Goal: Navigation & Orientation: Find specific page/section

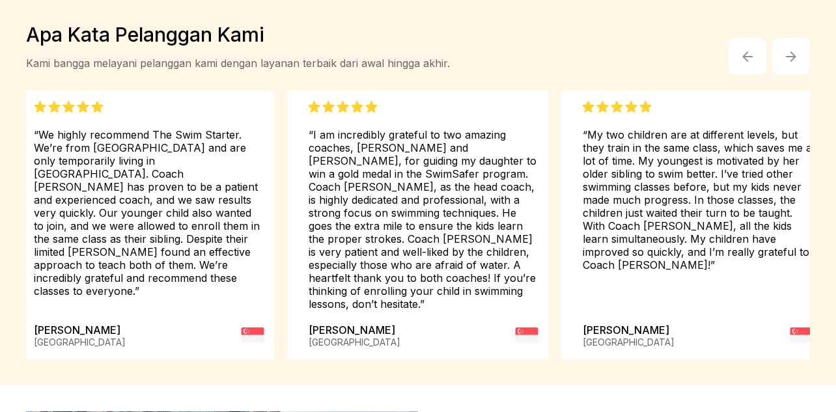
scroll to position [1773, 0]
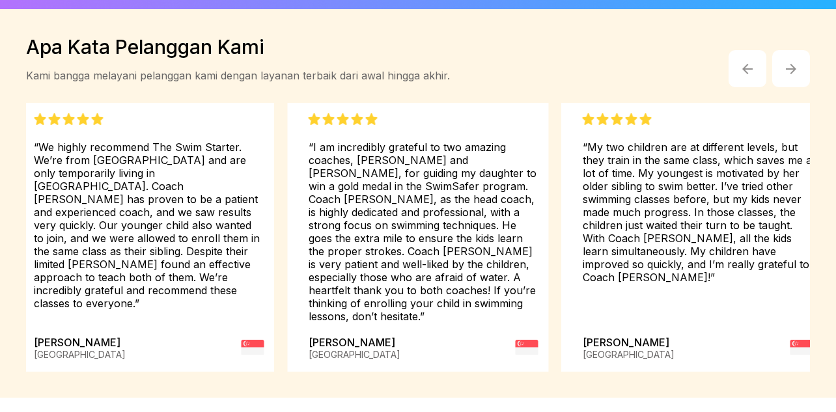
click at [789, 64] on img "button" at bounding box center [791, 69] width 10 height 10
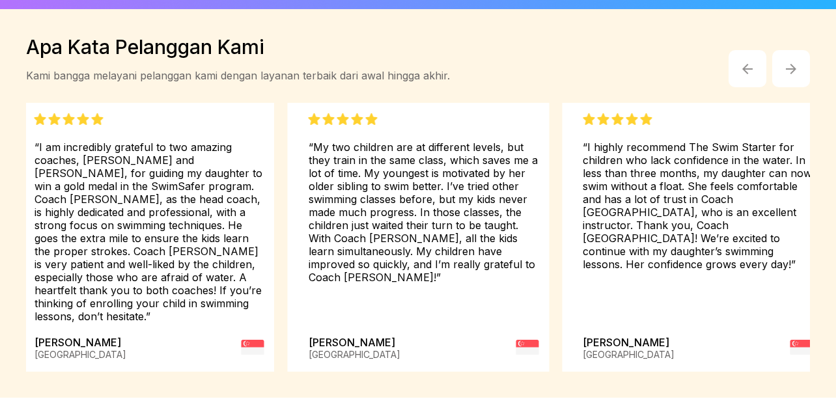
click at [789, 64] on img "button" at bounding box center [791, 69] width 10 height 10
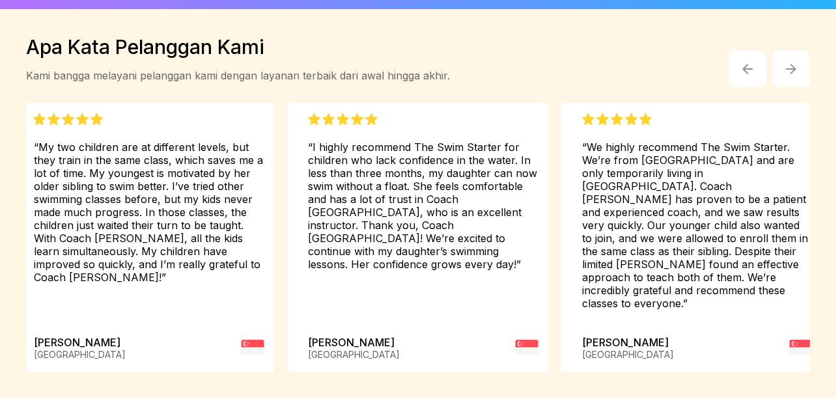
click at [789, 64] on img "button" at bounding box center [791, 69] width 10 height 10
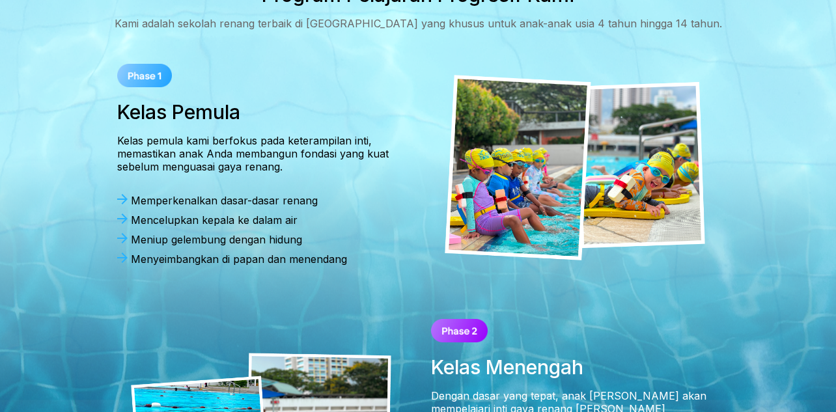
scroll to position [0, 0]
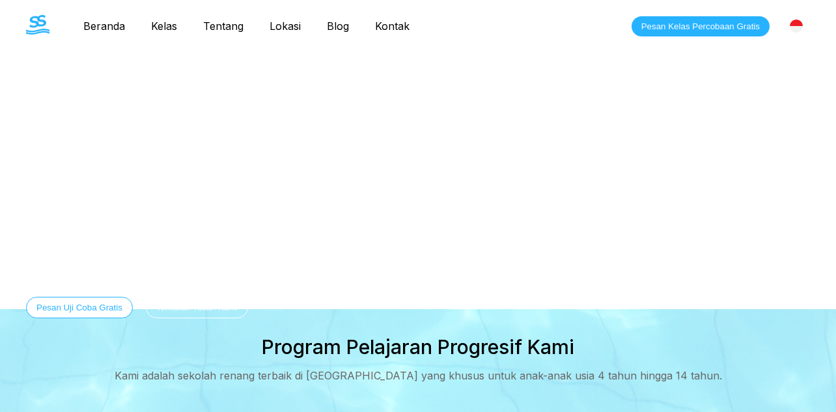
click at [282, 23] on link "Lokasi" at bounding box center [285, 26] width 57 height 13
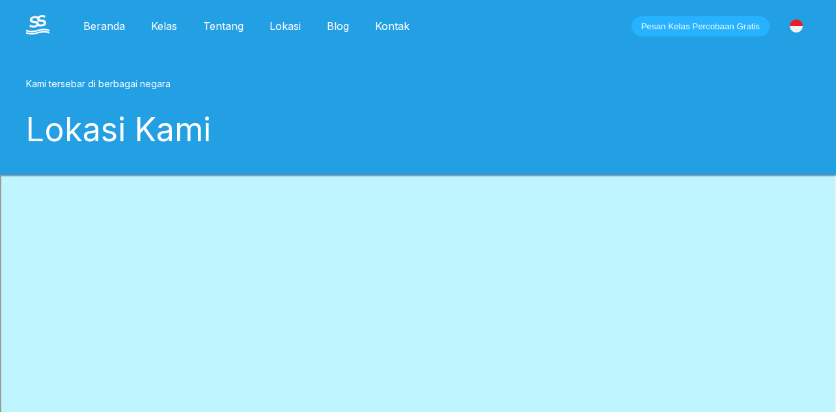
click at [274, 29] on link "Lokasi" at bounding box center [285, 26] width 57 height 13
click at [291, 25] on link "Lokasi" at bounding box center [285, 26] width 57 height 13
click at [219, 24] on link "Tentang" at bounding box center [223, 26] width 66 height 13
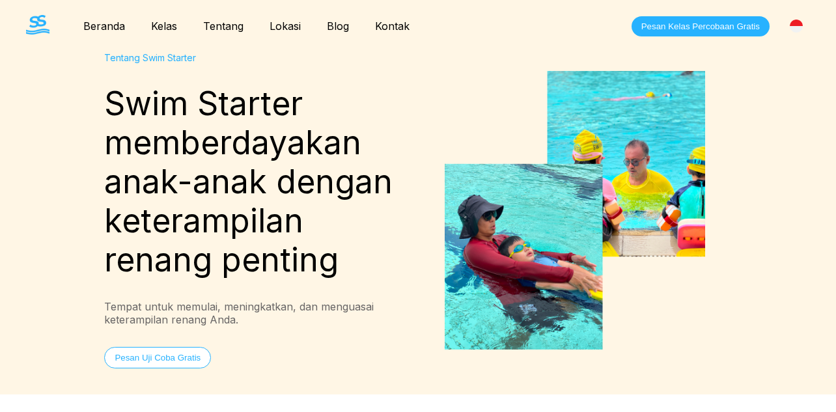
click at [158, 24] on link "Kelas" at bounding box center [164, 26] width 52 height 13
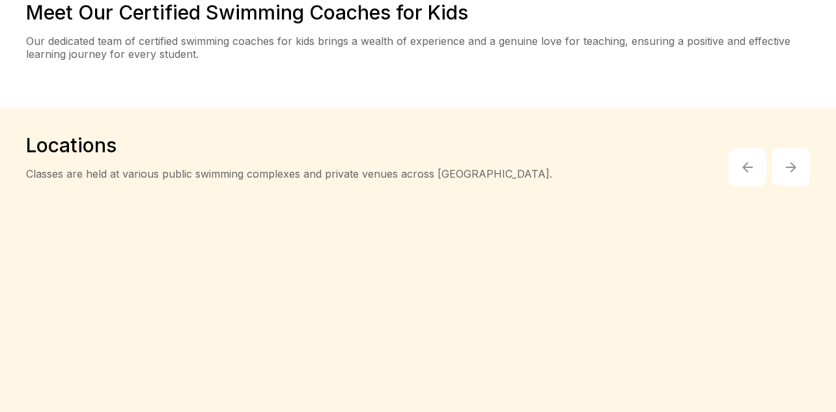
scroll to position [2355, 0]
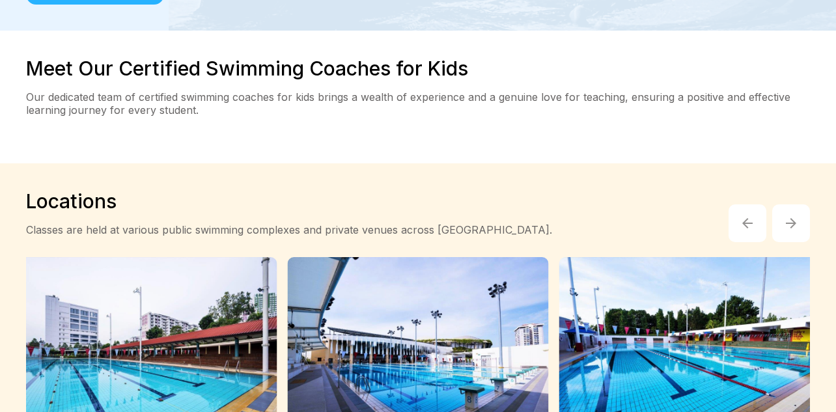
click at [785, 204] on button "button" at bounding box center [791, 223] width 38 height 38
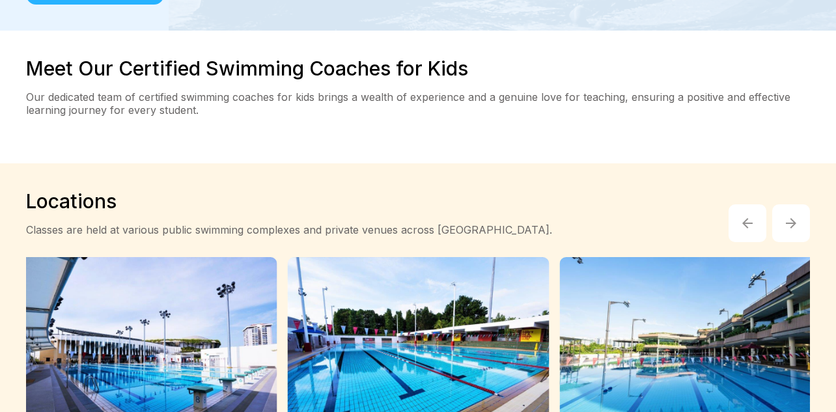
click at [785, 204] on button "button" at bounding box center [791, 223] width 38 height 38
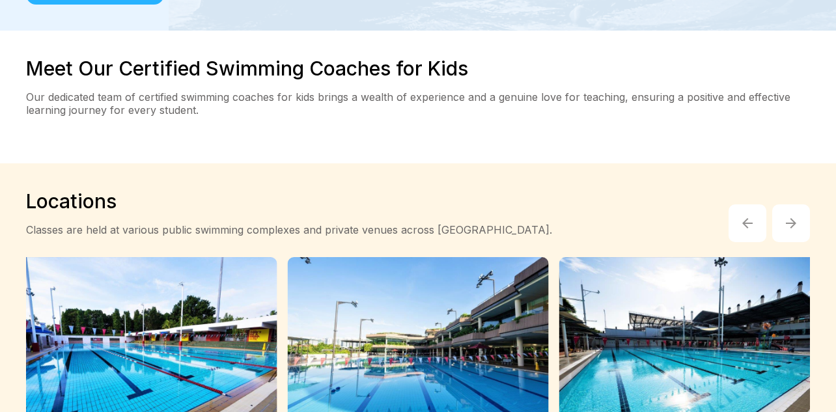
click at [785, 204] on button "button" at bounding box center [791, 223] width 38 height 38
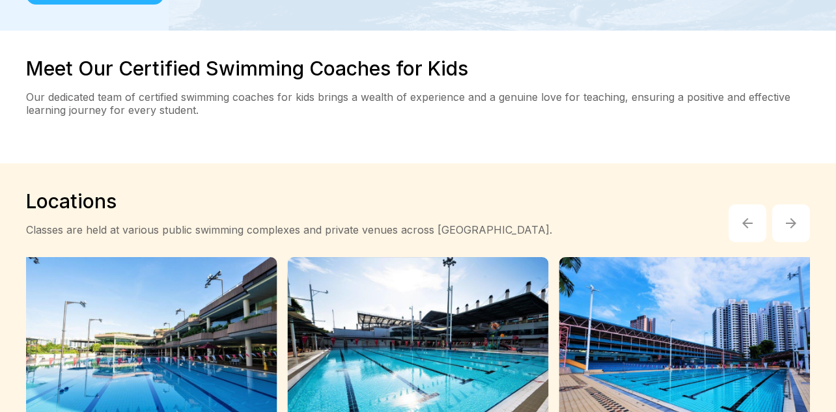
click at [785, 204] on button "button" at bounding box center [791, 223] width 38 height 38
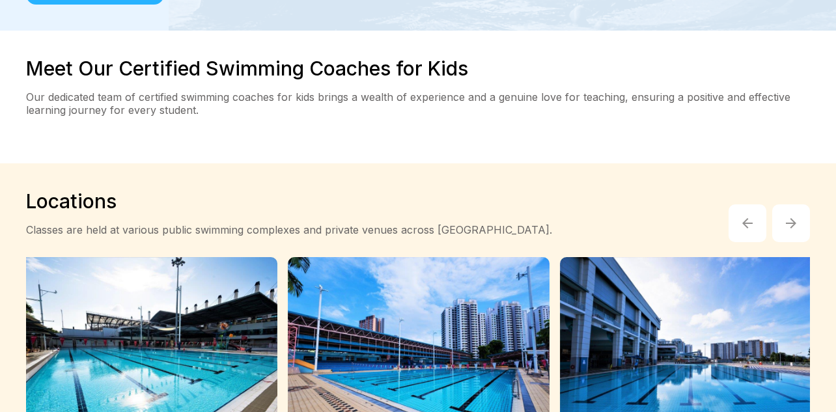
click at [785, 204] on button "button" at bounding box center [791, 223] width 38 height 38
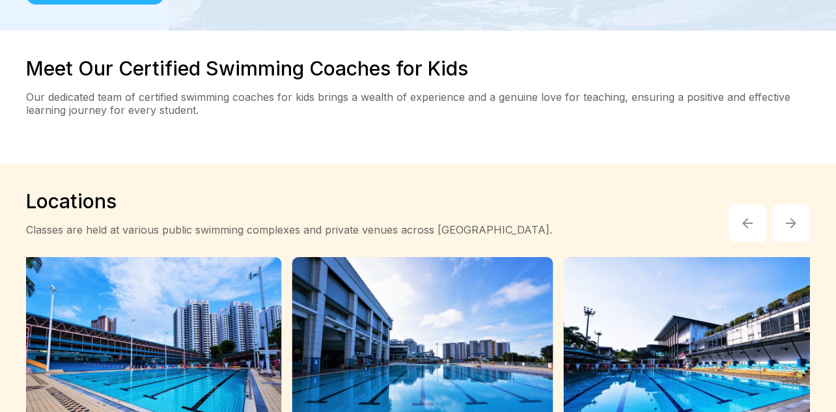
click at [785, 204] on button "button" at bounding box center [791, 223] width 38 height 38
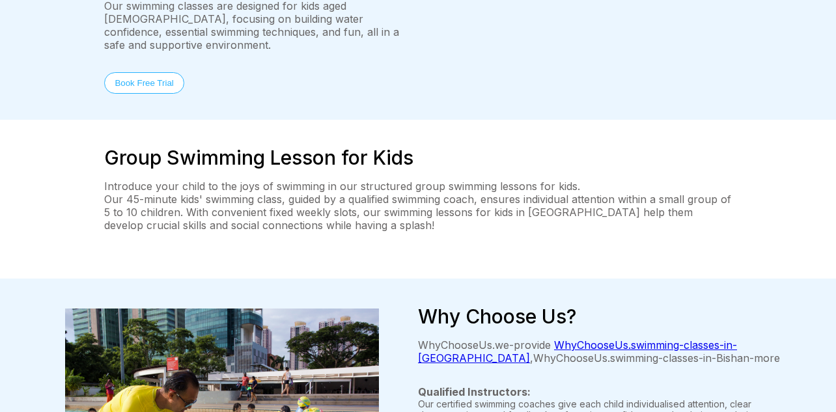
scroll to position [0, 0]
